Goal: Find specific page/section: Find specific page/section

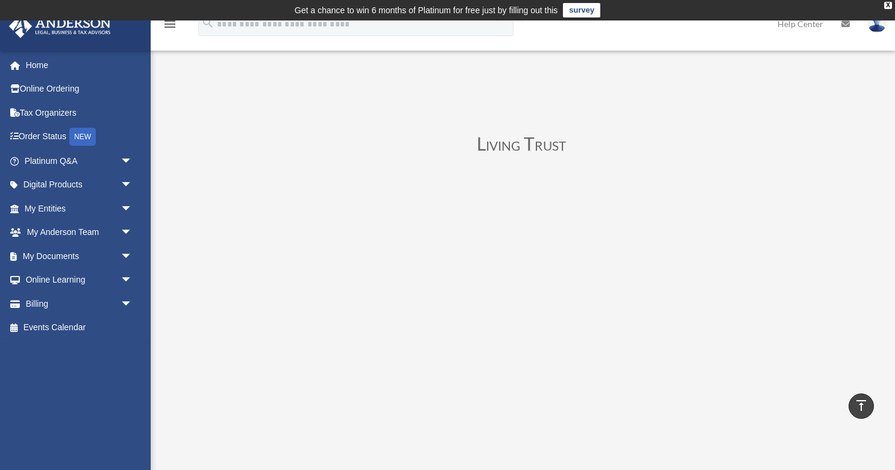
scroll to position [195, 0]
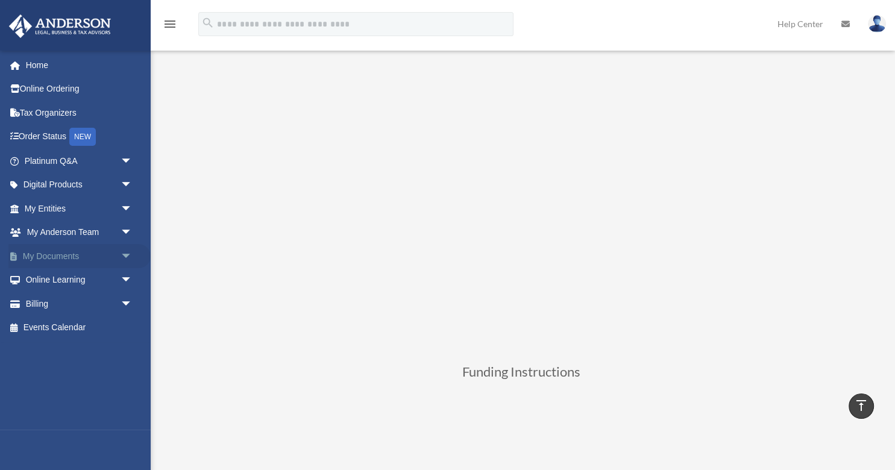
click at [127, 256] on span "arrow_drop_down" at bounding box center [132, 256] width 24 height 25
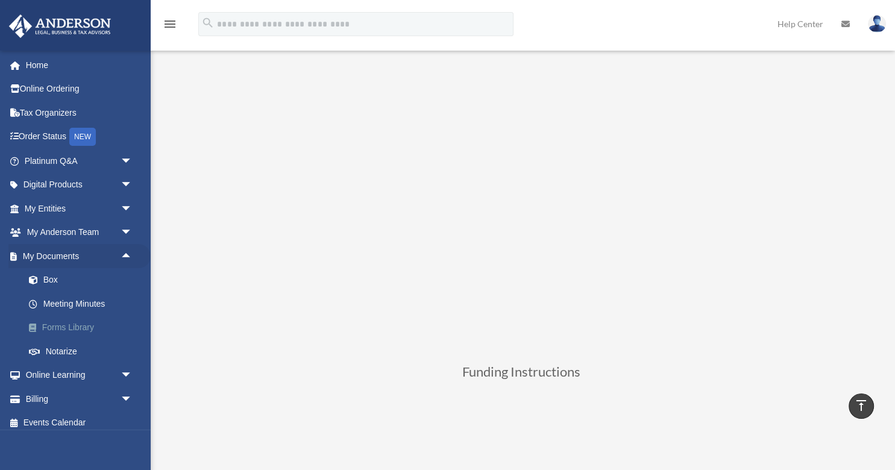
click at [81, 328] on link "Forms Library" at bounding box center [84, 328] width 134 height 24
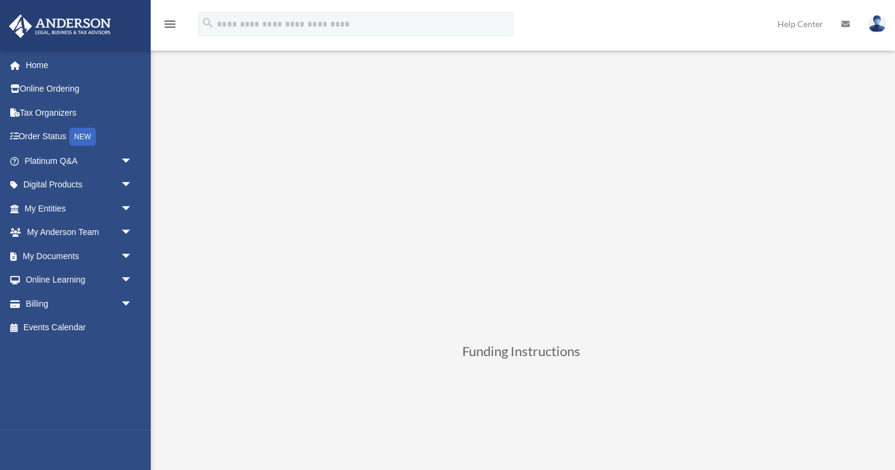
scroll to position [195, 0]
click at [123, 254] on span "arrow_drop_down" at bounding box center [132, 256] width 24 height 25
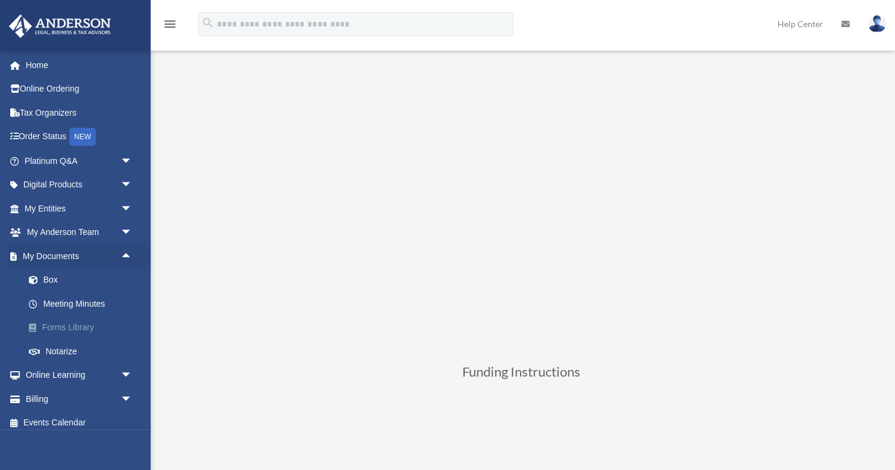
click at [77, 329] on link "Forms Library" at bounding box center [84, 328] width 134 height 24
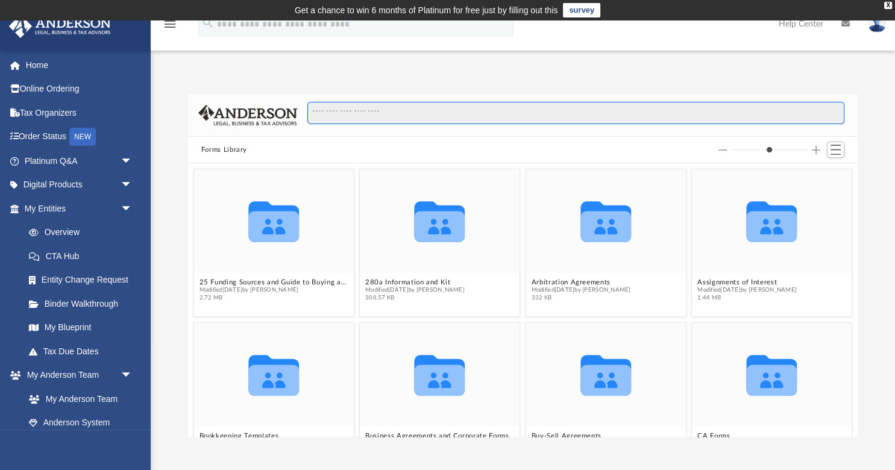
click at [446, 117] on input "Search files and folders" at bounding box center [575, 113] width 537 height 23
click at [885, 4] on div "X" at bounding box center [888, 5] width 8 height 7
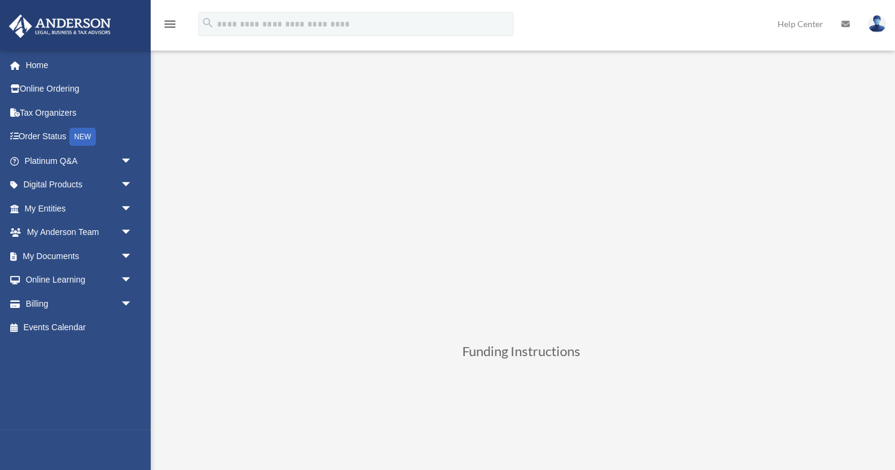
scroll to position [130, 0]
